Goal: Task Accomplishment & Management: Complete application form

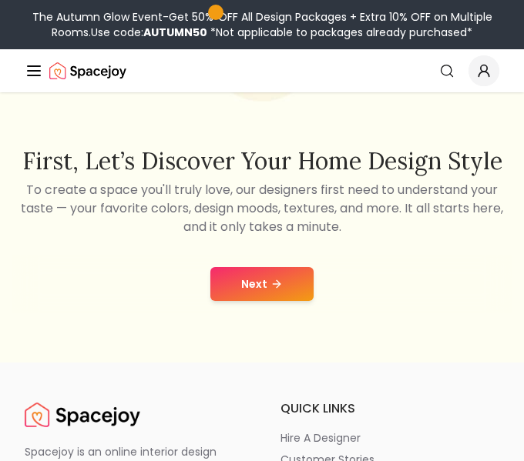
scroll to position [168, 0]
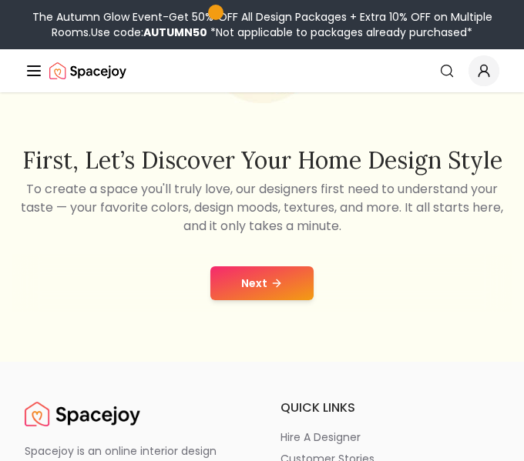
click at [289, 281] on button "Next" at bounding box center [261, 283] width 103 height 34
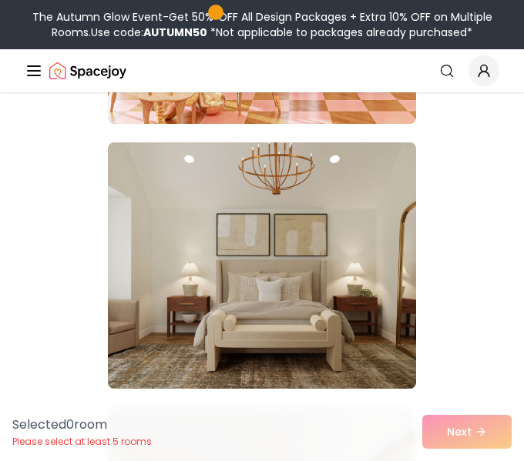
scroll to position [956, 0]
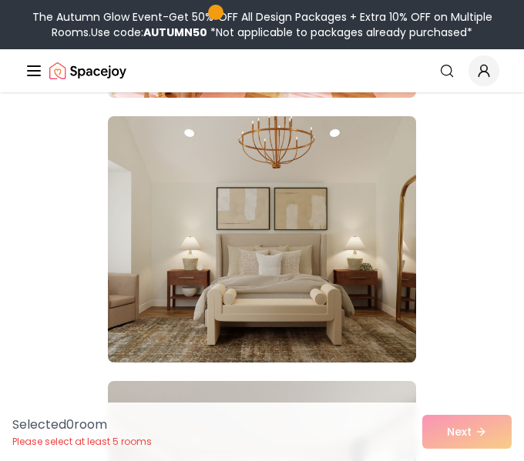
click at [381, 210] on img at bounding box center [262, 239] width 308 height 246
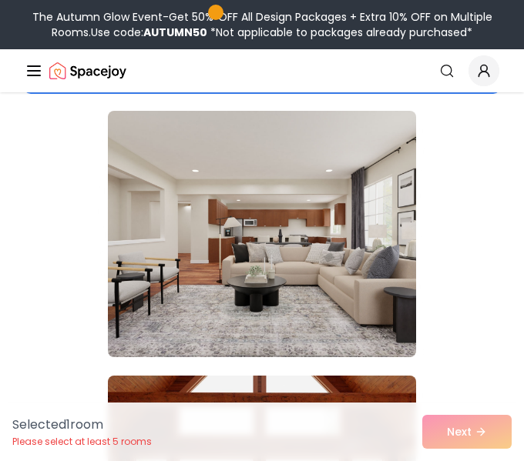
click at [381, 210] on img at bounding box center [262, 234] width 308 height 246
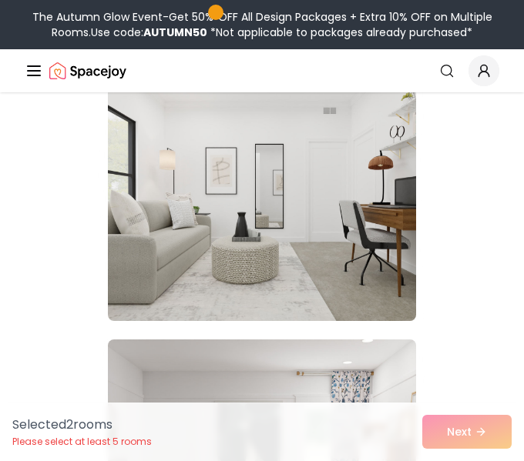
click at [381, 210] on img at bounding box center [262, 198] width 308 height 246
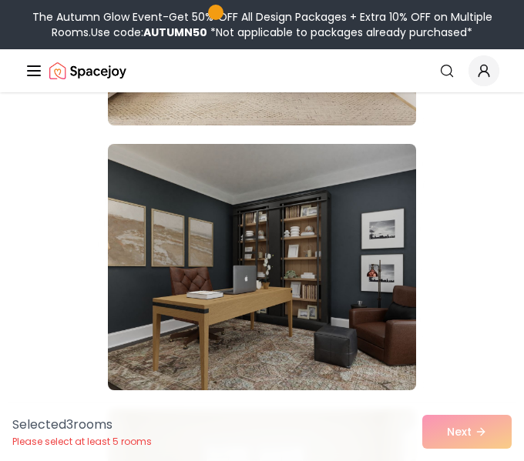
scroll to position [4389, 0]
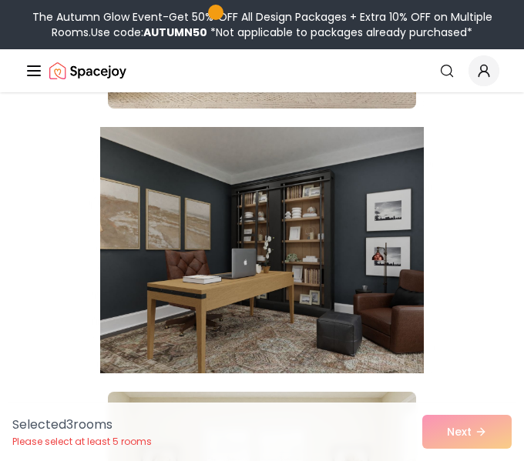
click at [380, 214] on img at bounding box center [261, 250] width 323 height 259
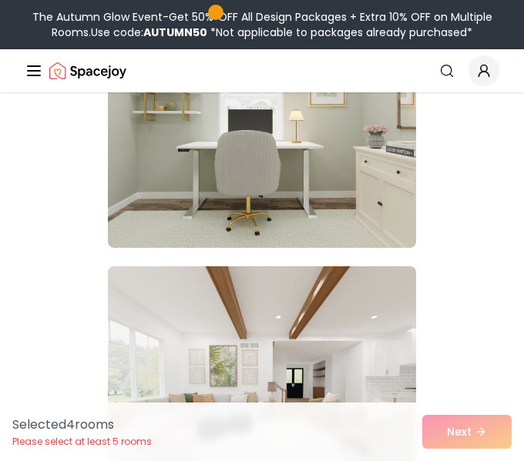
scroll to position [18553, 0]
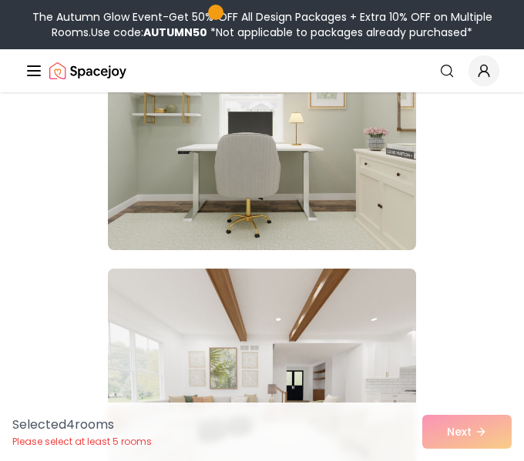
click at [380, 214] on img at bounding box center [262, 127] width 308 height 246
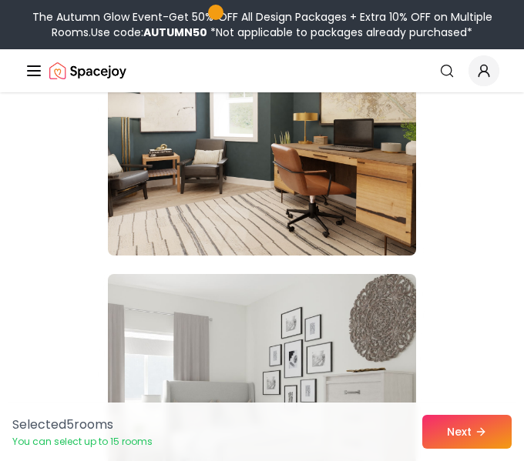
click at [380, 214] on img at bounding box center [262, 132] width 308 height 246
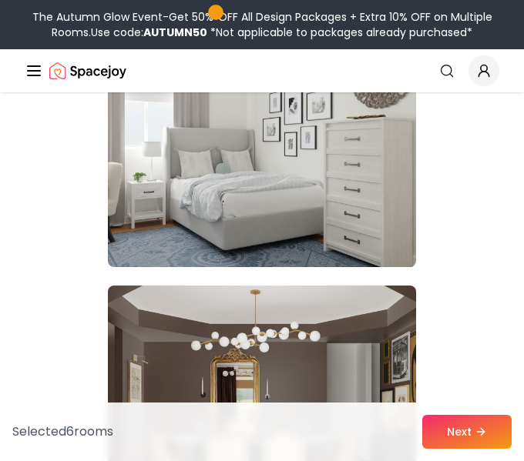
click at [380, 214] on img at bounding box center [262, 144] width 308 height 246
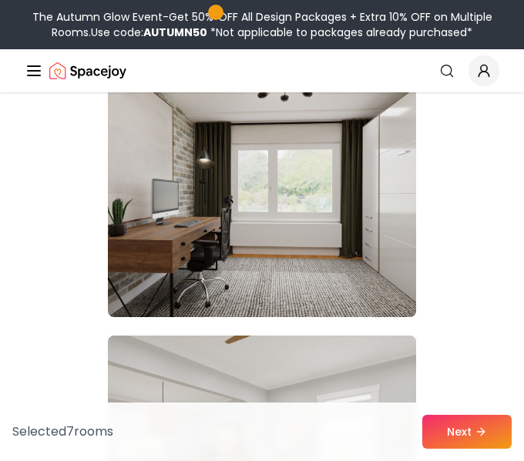
click at [380, 214] on img at bounding box center [262, 194] width 308 height 246
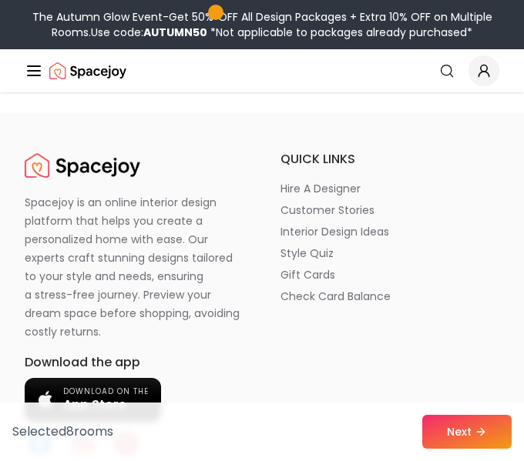
scroll to position [26724, 0]
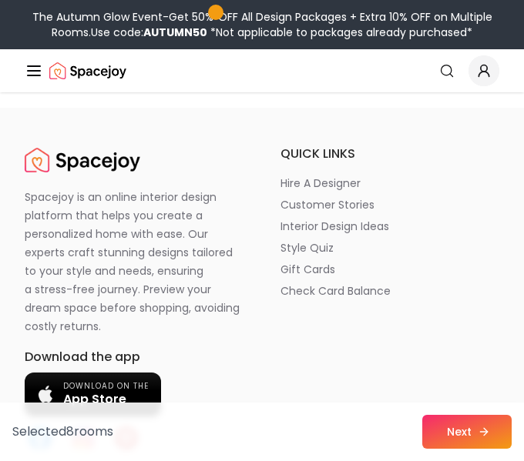
click at [481, 432] on icon at bounding box center [483, 432] width 12 height 12
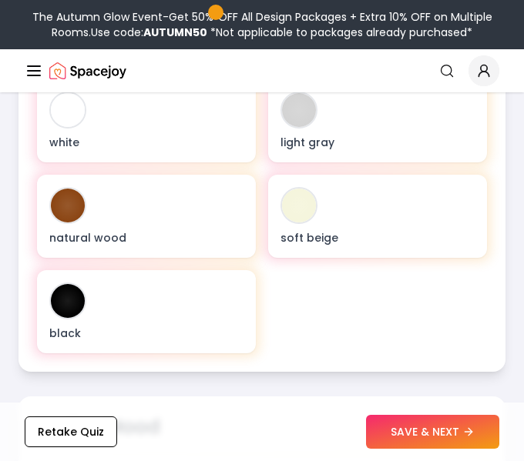
scroll to position [772, 0]
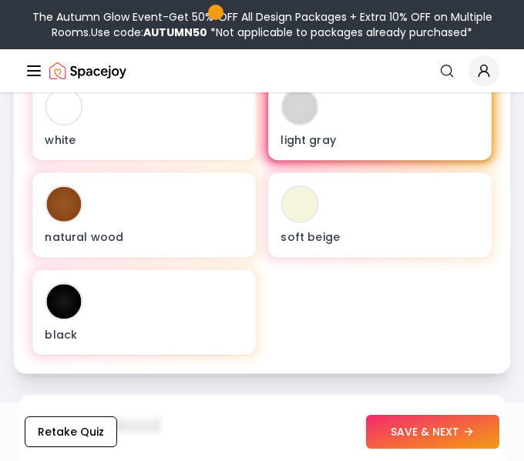
click at [348, 119] on div "light gray" at bounding box center [379, 117] width 223 height 85
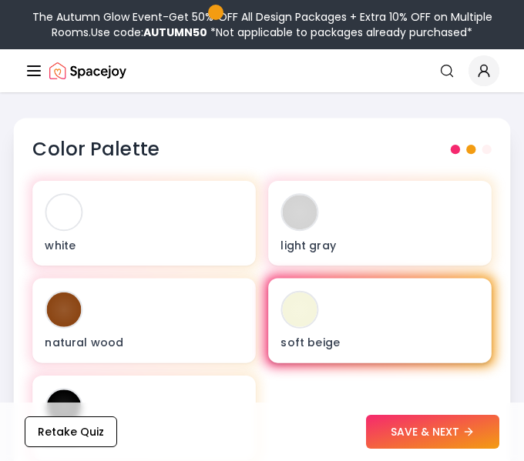
scroll to position [662, 0]
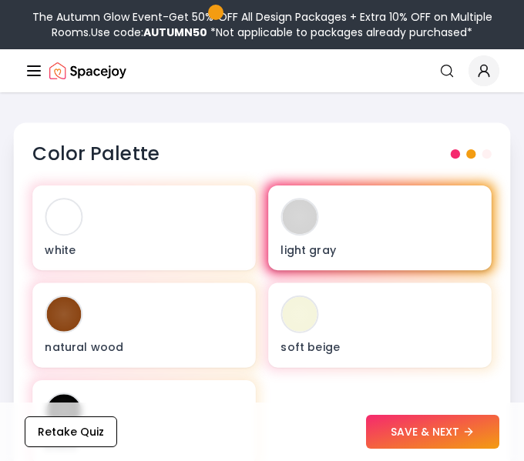
click at [357, 248] on p "light gray" at bounding box center [379, 249] width 198 height 15
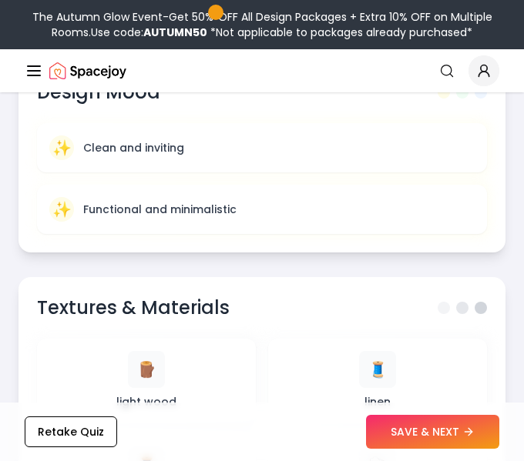
scroll to position [1109, 0]
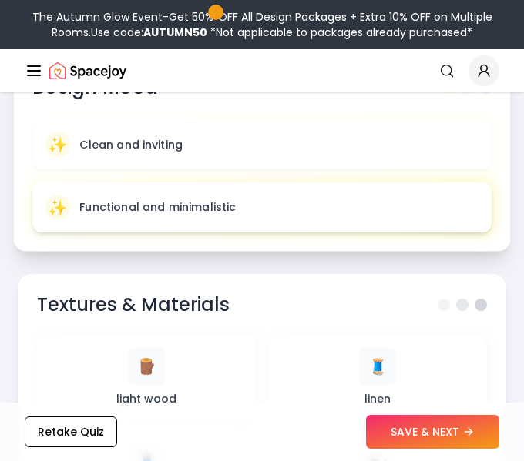
click at [390, 216] on div "✨ Functional and minimalistic" at bounding box center [262, 207] width 434 height 25
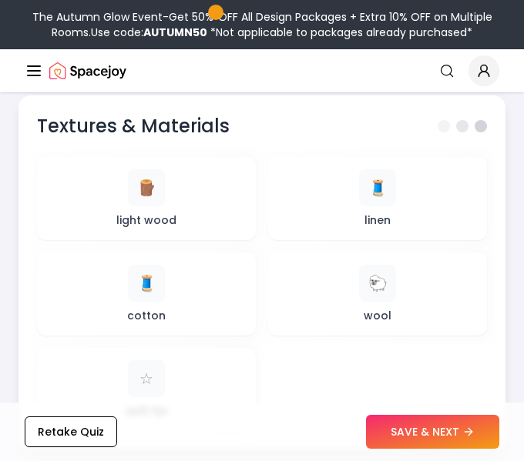
scroll to position [1295, 0]
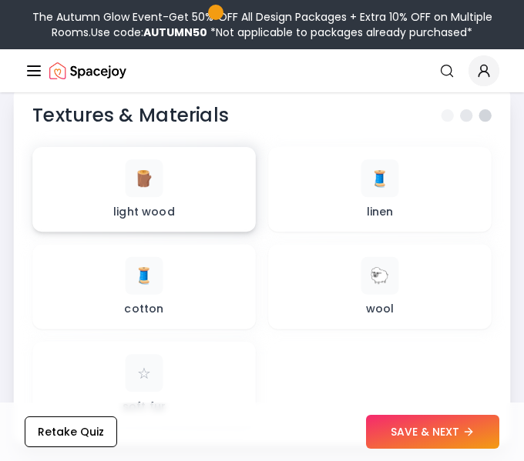
click at [206, 208] on div "🪵 light wood" at bounding box center [144, 189] width 198 height 60
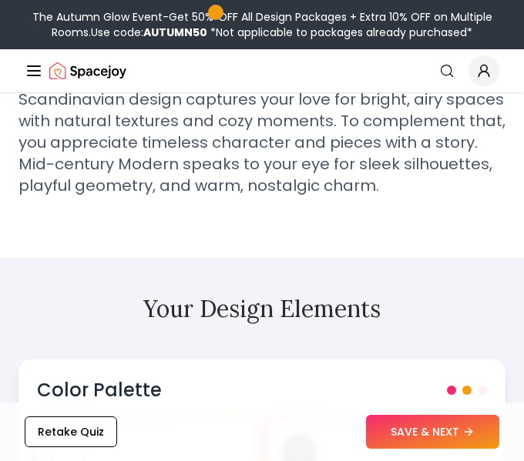
scroll to position [55, 0]
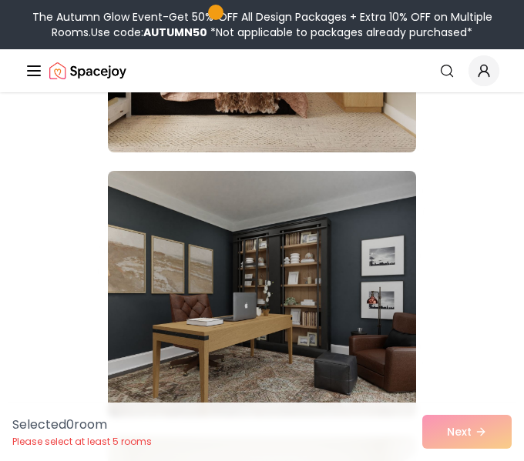
scroll to position [4353, 0]
